Goal: Use online tool/utility: Utilize a website feature to perform a specific function

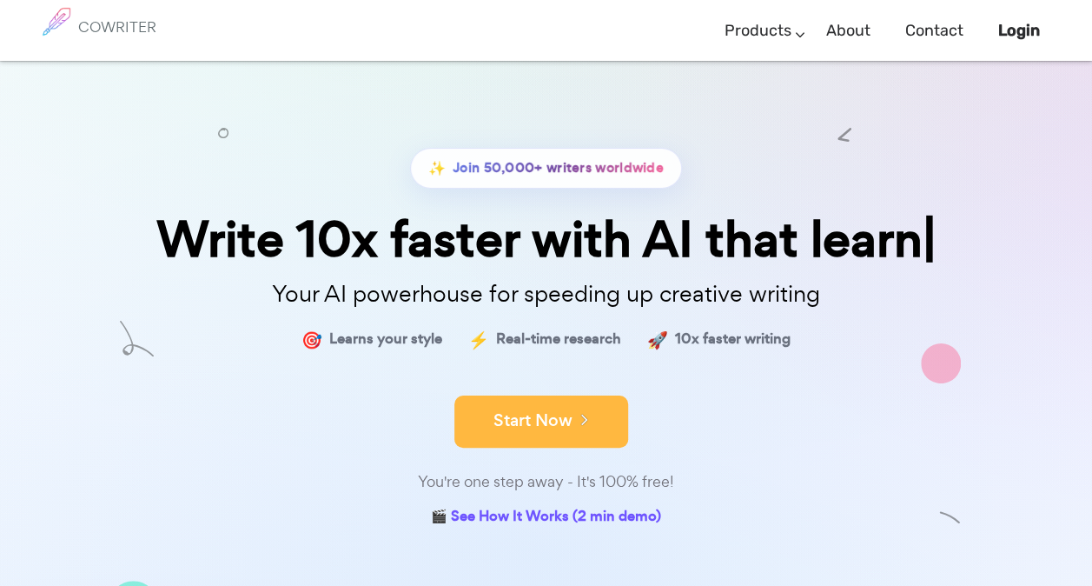
click at [555, 433] on button "Start Now" at bounding box center [541, 421] width 174 height 52
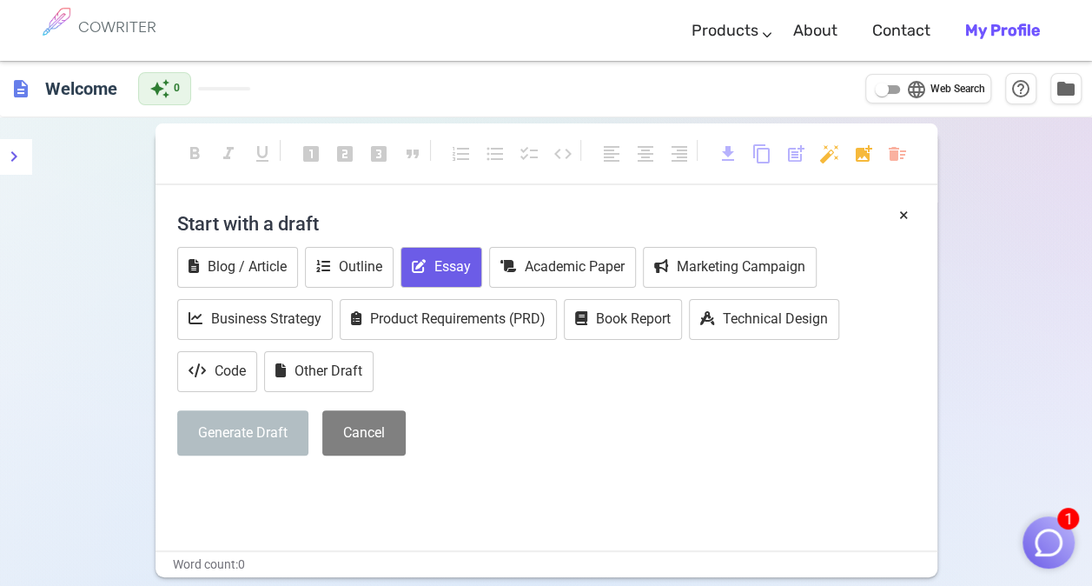
click at [455, 263] on button "Essay" at bounding box center [442, 267] width 82 height 41
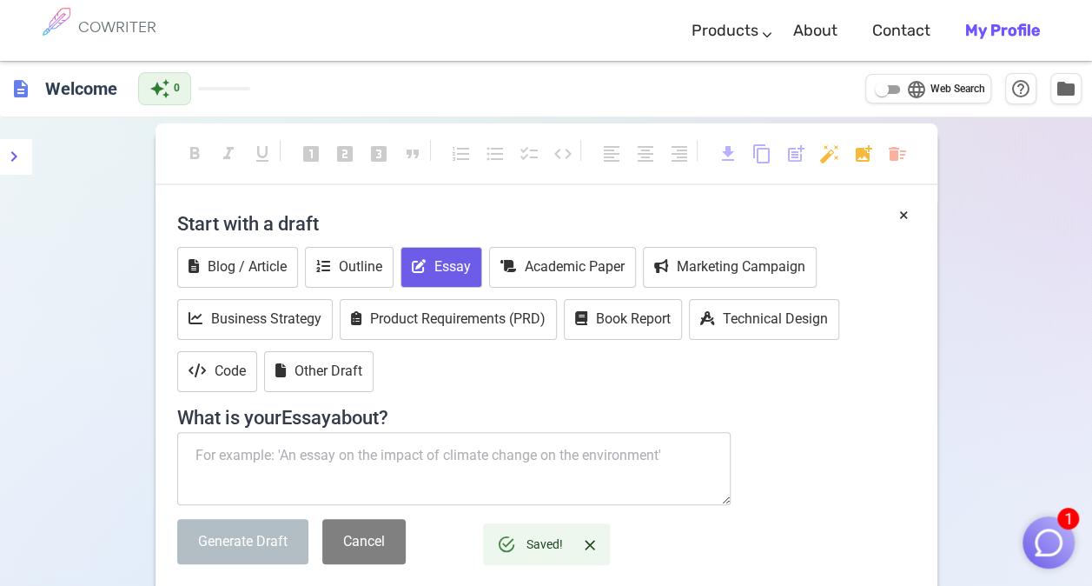
click at [272, 440] on textarea at bounding box center [454, 468] width 554 height 73
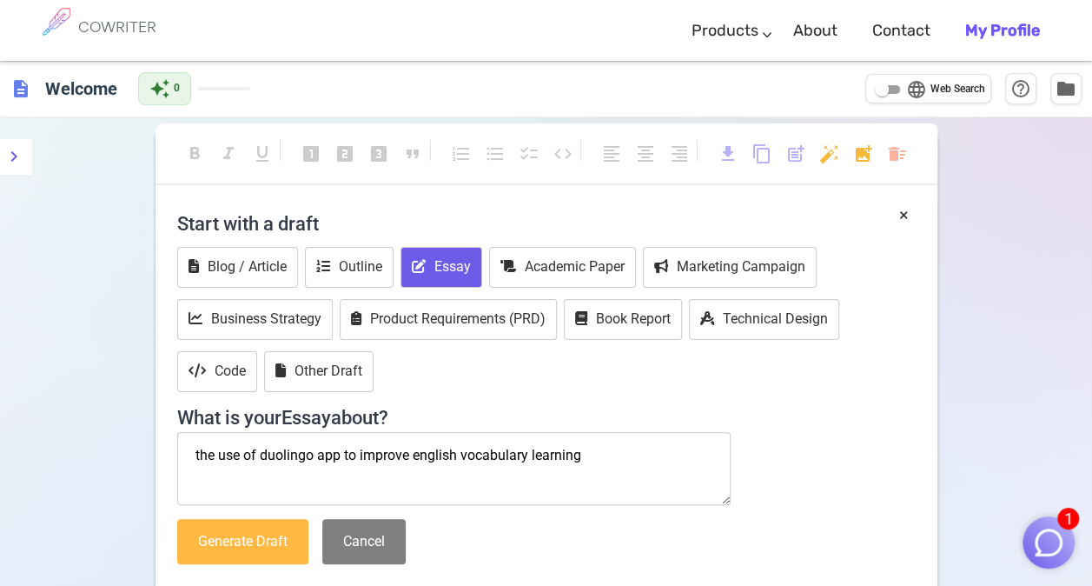
type textarea "the use of duolingo app to improve english vocabulary learning"
click at [205, 546] on button "Generate Draft" at bounding box center [242, 542] width 131 height 46
